Goal: Information Seeking & Learning: Find specific fact

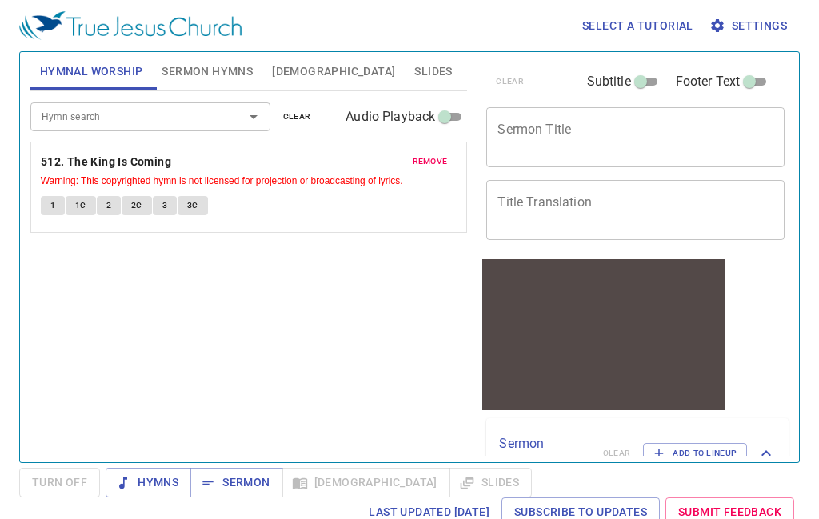
click at [289, 72] on span "[DEMOGRAPHIC_DATA]" at bounding box center [333, 72] width 123 height 20
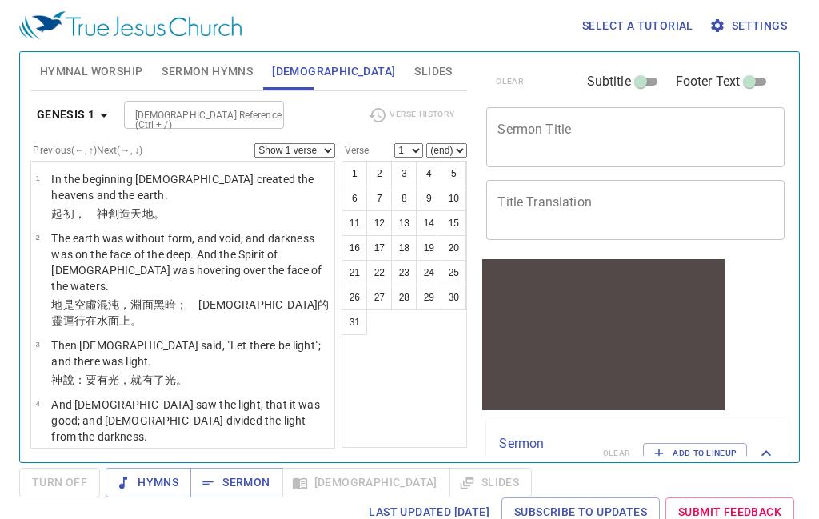
click at [815, 348] on div "Select a tutorial Settings Hymnal Worship Sermon Hymns [DEMOGRAPHIC_DATA] Slide…" at bounding box center [409, 259] width 819 height 519
click at [106, 114] on icon "button" at bounding box center [104, 116] width 8 height 4
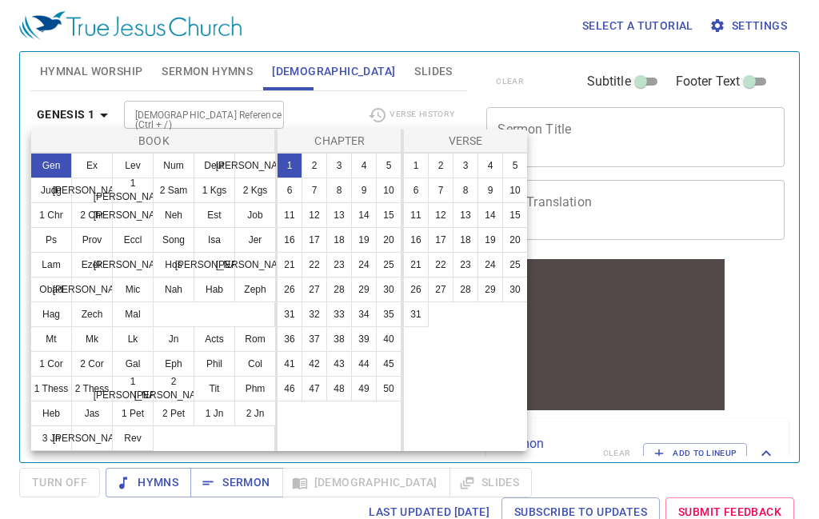
click at [54, 241] on button "Ps" at bounding box center [51, 240] width 42 height 26
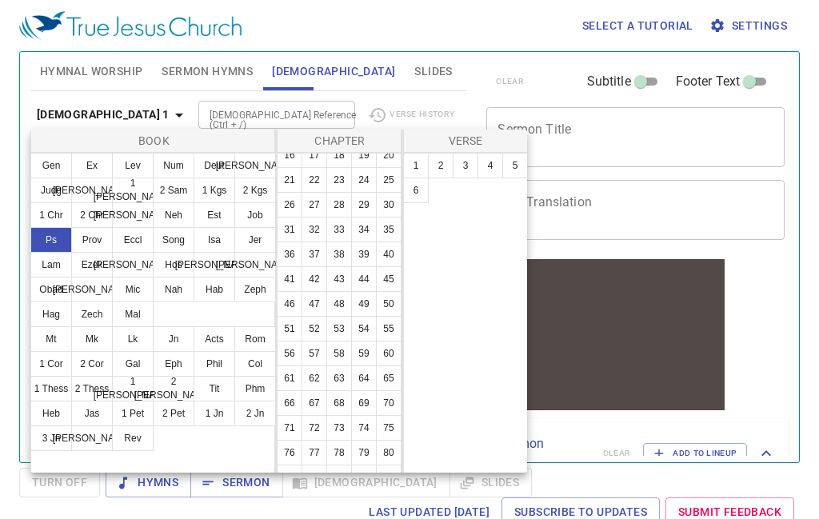
scroll to position [86, 0]
click at [322, 434] on button "72" at bounding box center [315, 427] width 26 height 26
click at [414, 166] on button "1" at bounding box center [416, 166] width 26 height 26
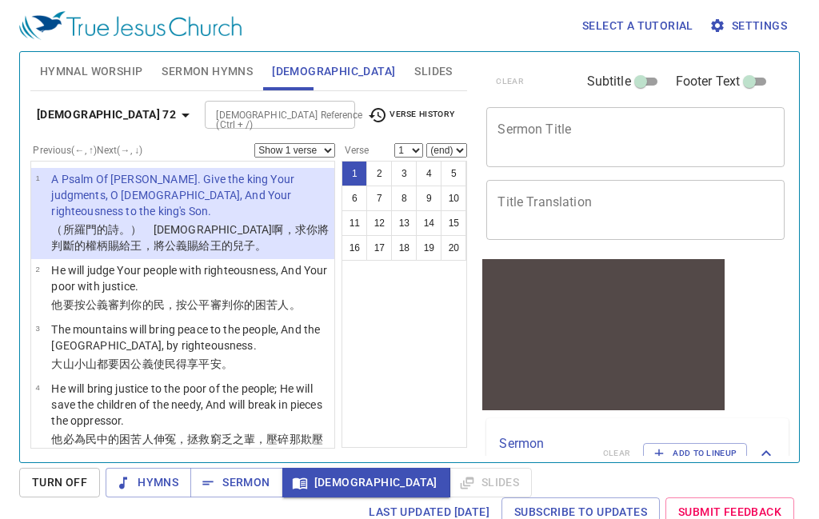
scroll to position [0, 0]
click at [176, 118] on icon "button" at bounding box center [185, 115] width 19 height 19
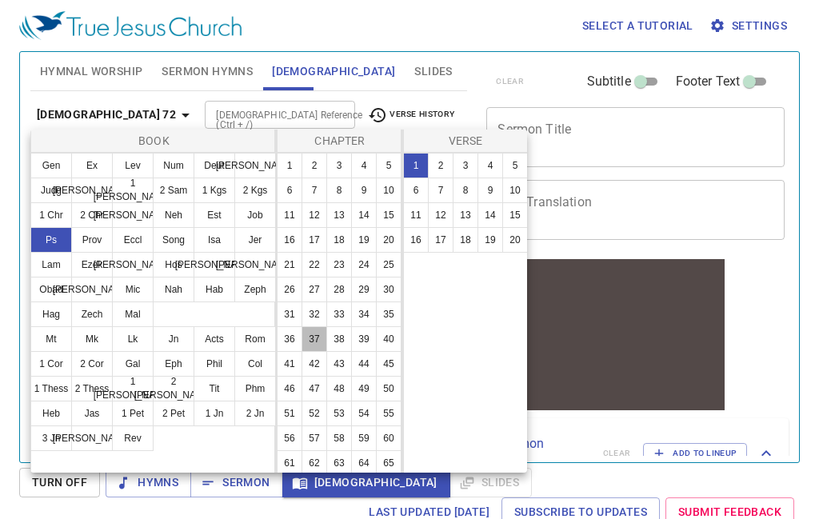
click at [322, 347] on button "37" at bounding box center [315, 339] width 26 height 26
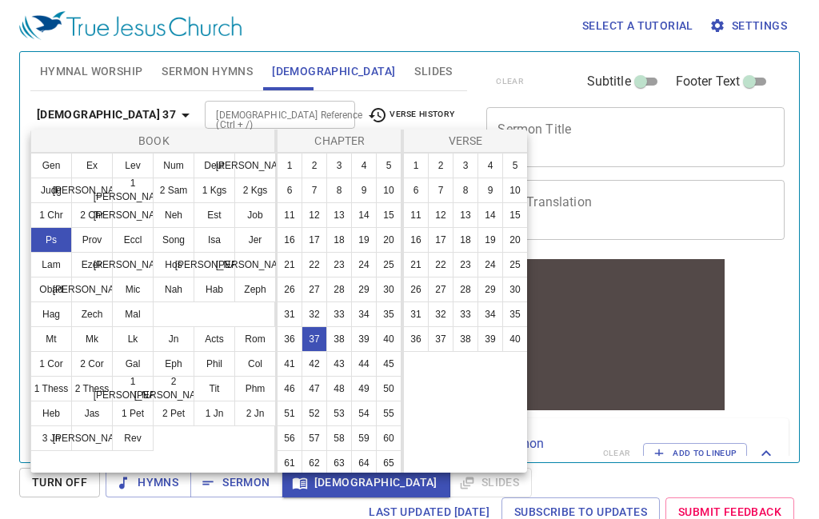
click at [446, 290] on button "27" at bounding box center [441, 290] width 26 height 26
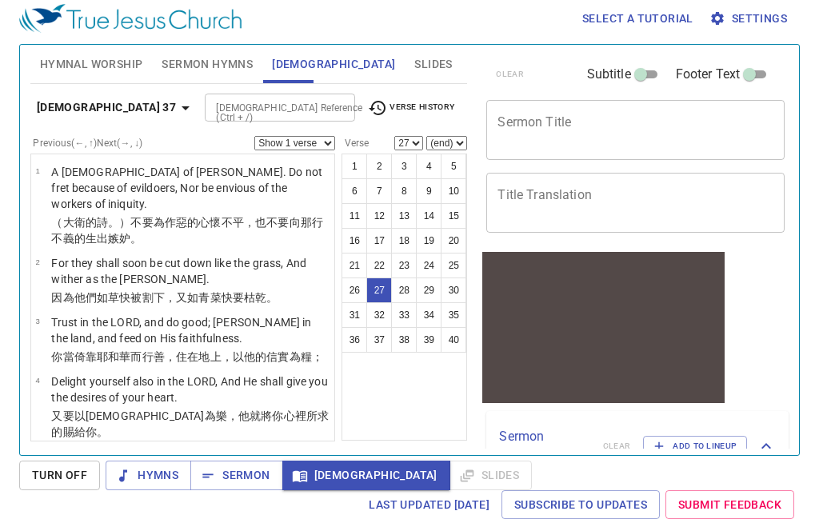
scroll to position [2, 0]
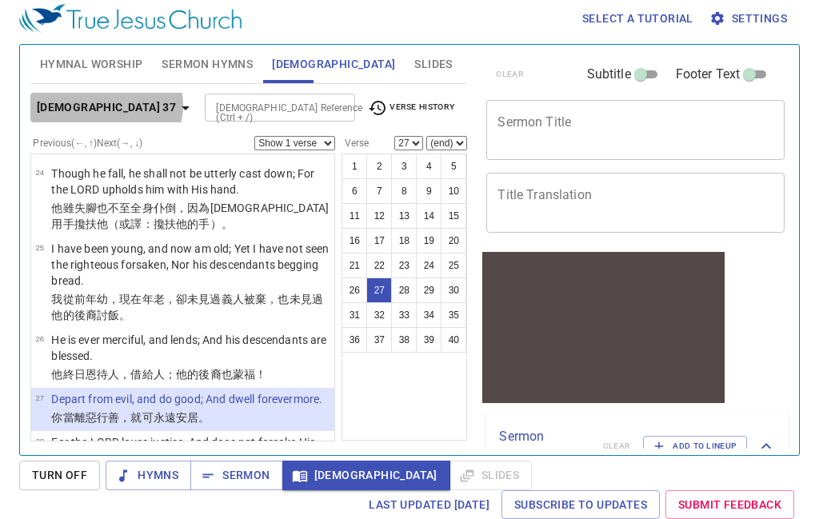
click at [176, 98] on icon "button" at bounding box center [185, 107] width 19 height 19
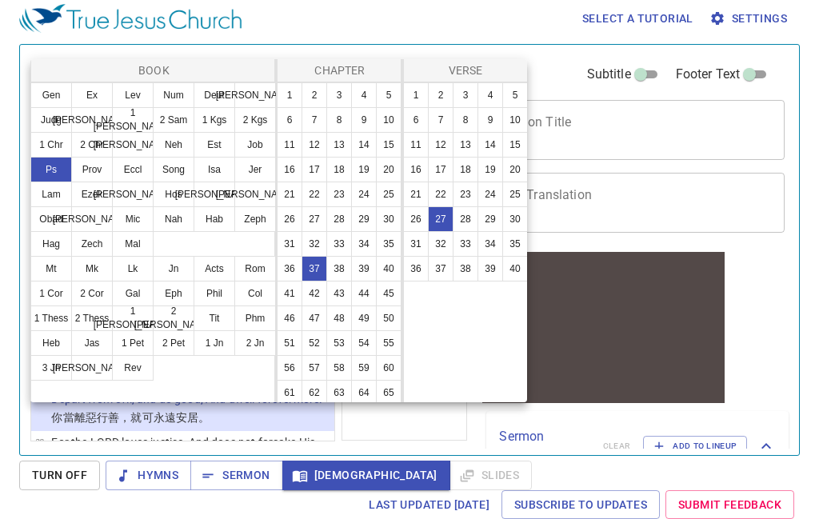
click at [296, 243] on button "31" at bounding box center [290, 244] width 26 height 26
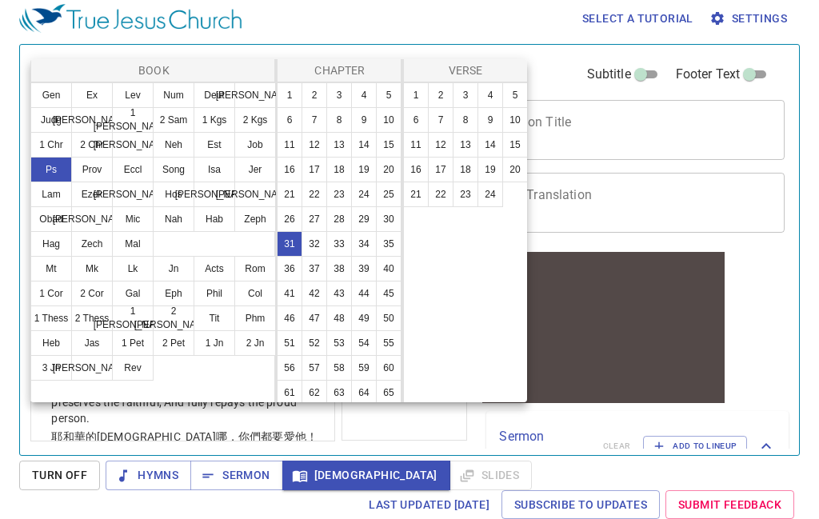
scroll to position [0, 0]
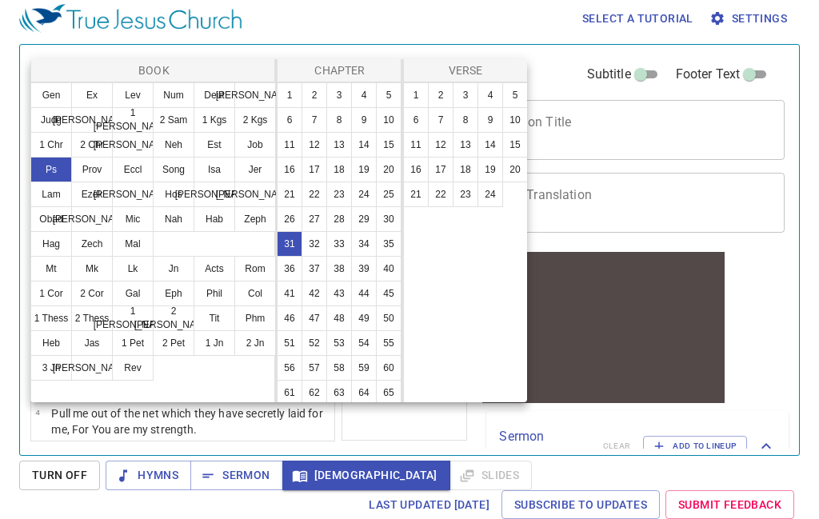
click at [497, 122] on button "9" at bounding box center [491, 120] width 26 height 26
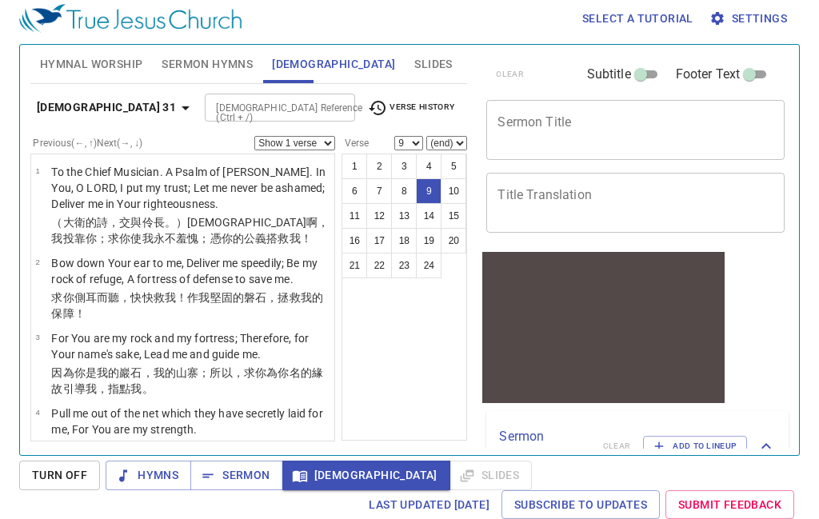
scroll to position [455, 0]
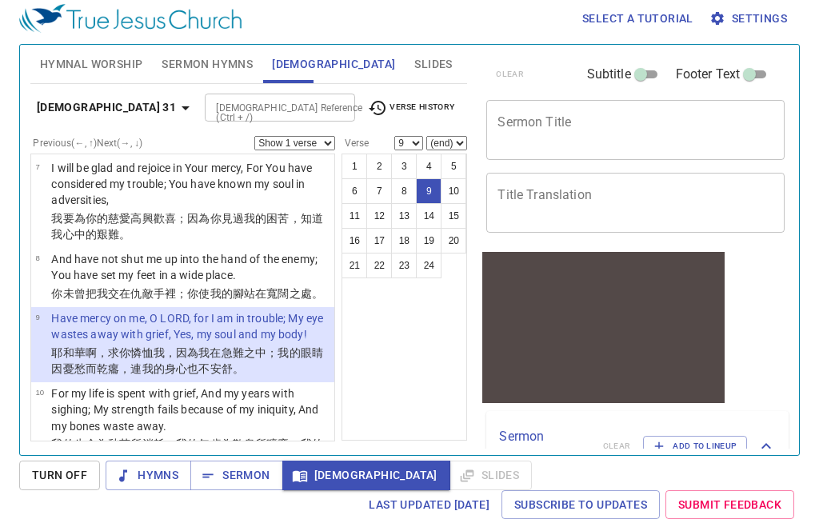
click at [176, 98] on icon "button" at bounding box center [185, 107] width 19 height 19
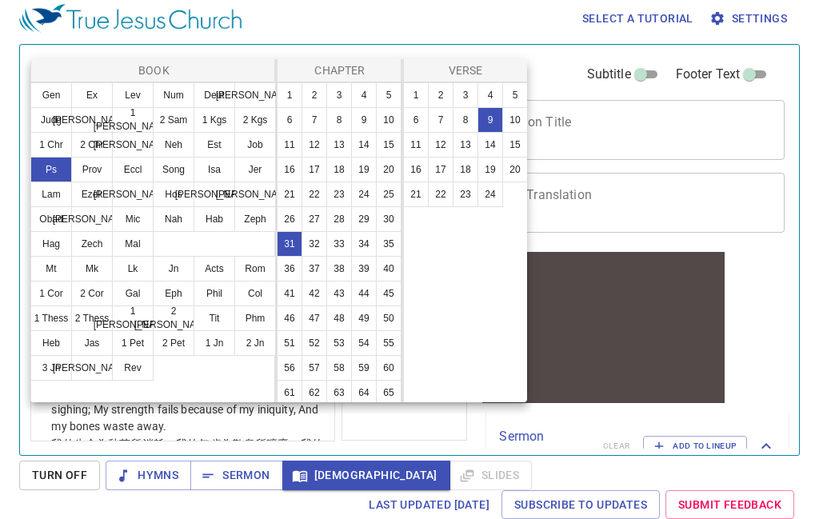
click at [105, 175] on button "Prov" at bounding box center [92, 170] width 42 height 26
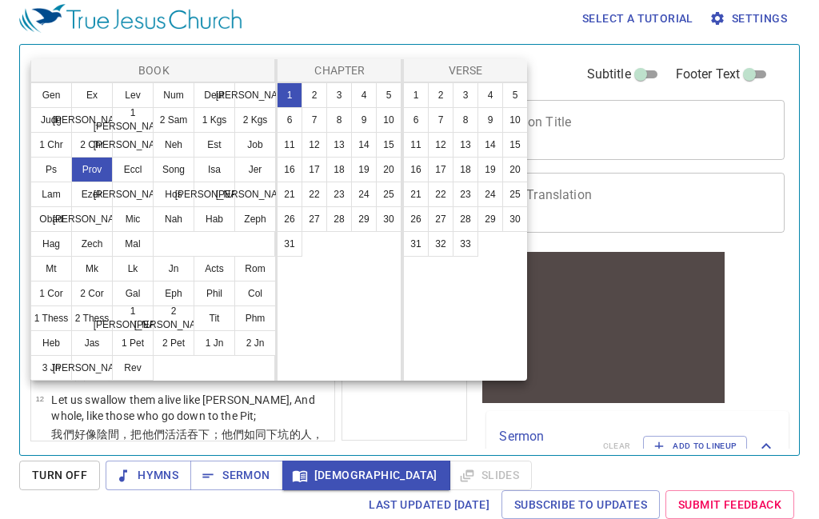
scroll to position [0, 0]
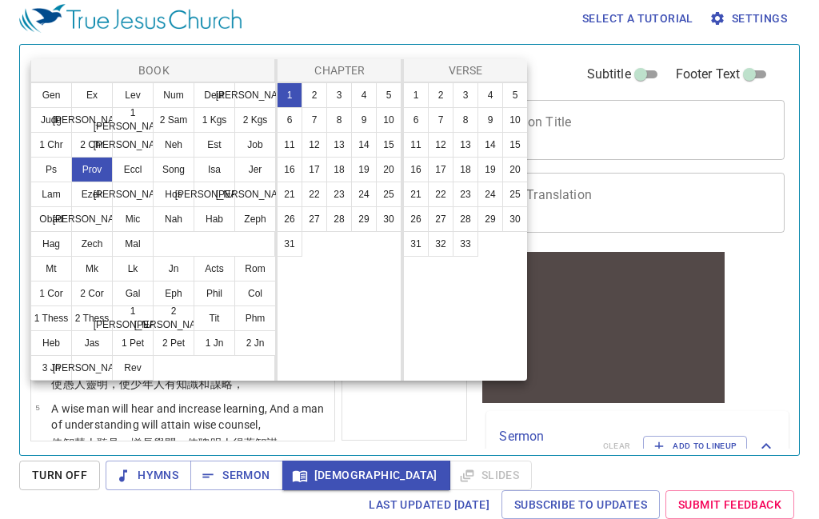
click at [294, 249] on button "31" at bounding box center [290, 244] width 26 height 26
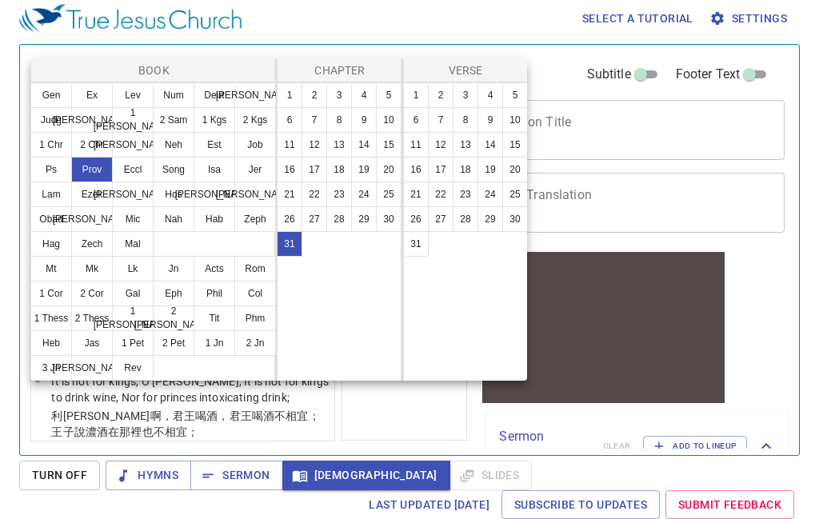
click at [491, 119] on button "9" at bounding box center [491, 120] width 26 height 26
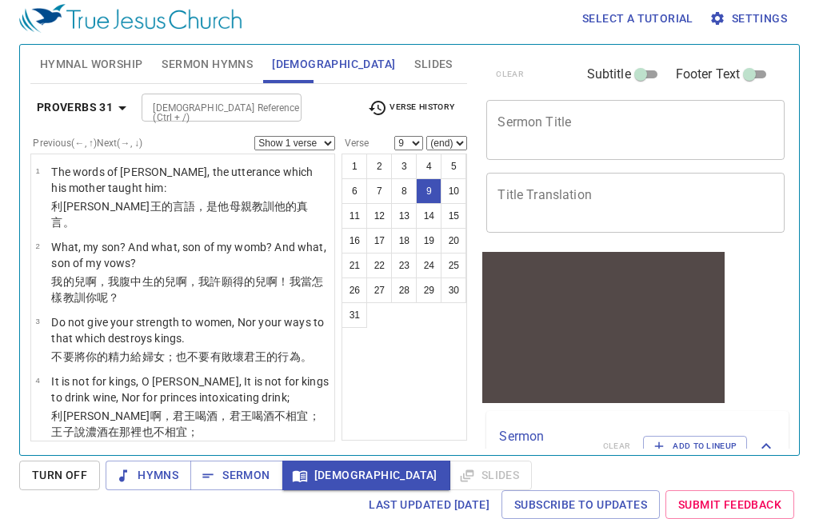
scroll to position [383, 0]
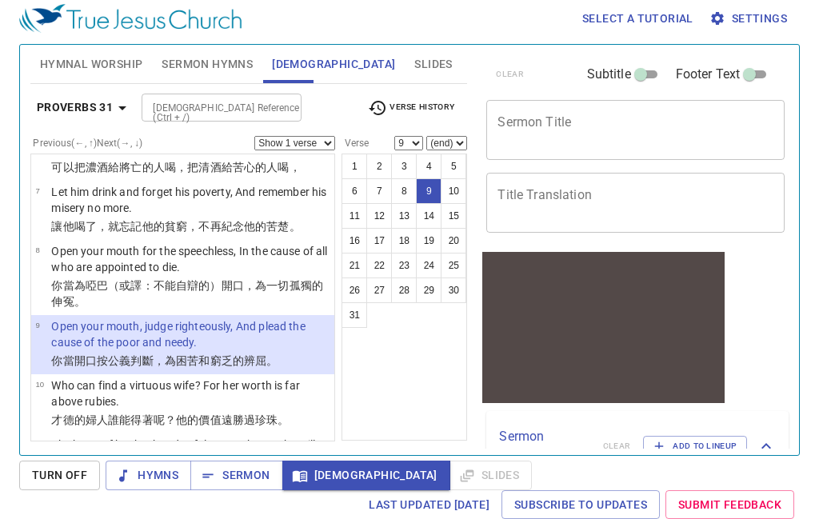
click at [213, 243] on p "Open your mouth for the speechless, In the cause of all who are appointed to di…" at bounding box center [190, 259] width 278 height 32
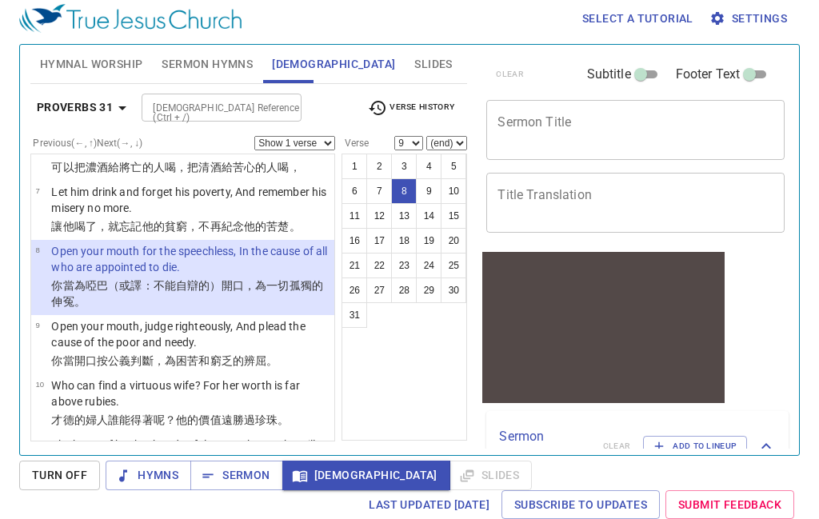
select select "8"
click at [325, 136] on select "Show 1 verse Show 2 verses Show 3 verses Show 4 verses Show 5 verses" at bounding box center [294, 143] width 81 height 14
select select "2"
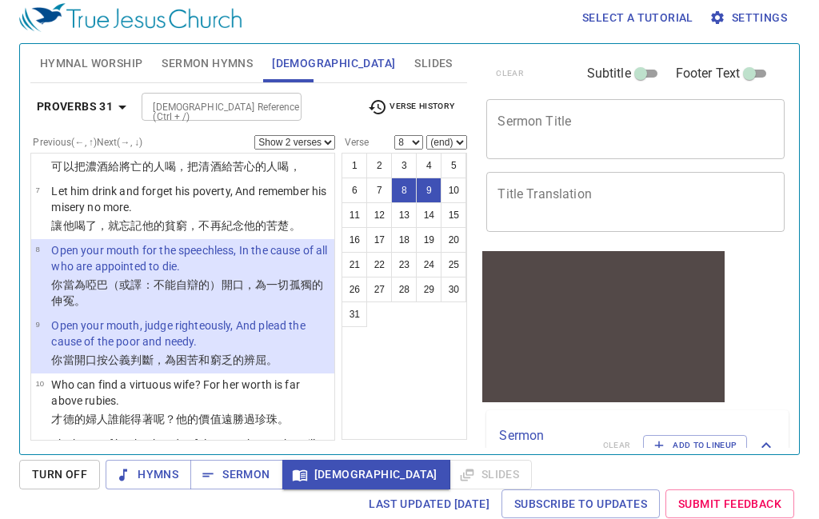
scroll to position [0, 0]
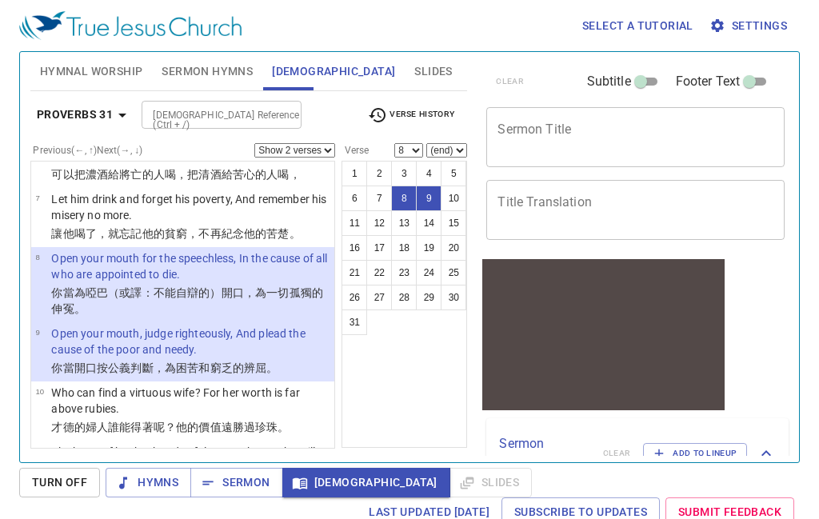
click at [810, 194] on div "Select a tutorial Settings Hymnal Worship Sermon Hymns [DEMOGRAPHIC_DATA] Slide…" at bounding box center [409, 259] width 819 height 519
